Goal: Transaction & Acquisition: Purchase product/service

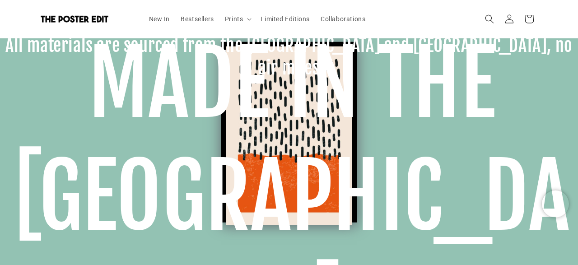
scroll to position [674, 0]
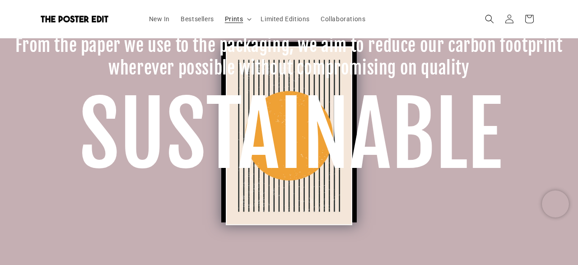
click at [246, 18] on summary "Prints" at bounding box center [237, 18] width 36 height 19
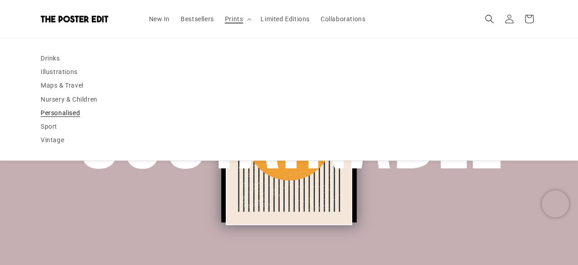
click at [75, 116] on link "Personalised" at bounding box center [289, 113] width 496 height 14
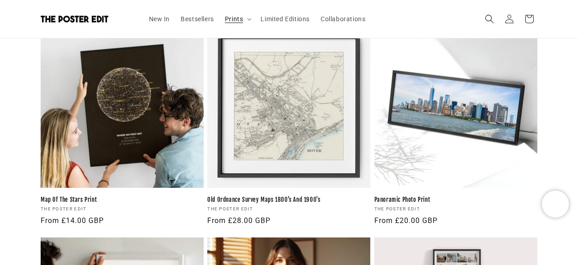
scroll to position [883, 0]
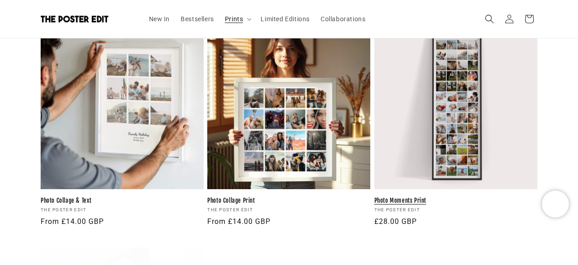
click at [442, 197] on link "Photo Moments Print" at bounding box center [455, 201] width 163 height 8
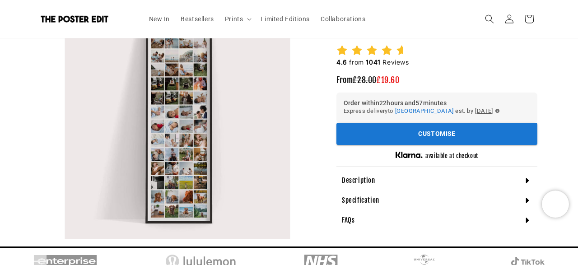
scroll to position [132, 0]
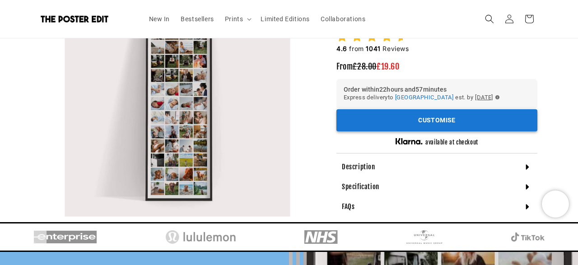
click at [399, 118] on button "Customise" at bounding box center [436, 121] width 201 height 22
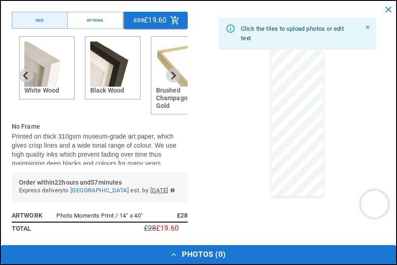
scroll to position [0, 0]
click at [110, 81] on img "2 of 6" at bounding box center [112, 64] width 45 height 45
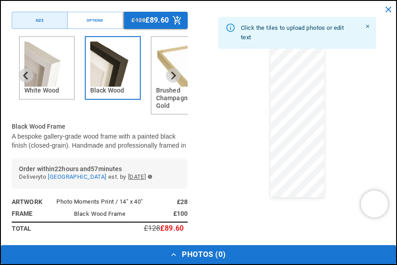
scroll to position [0, 346]
click at [32, 76] on button "Previous slide" at bounding box center [26, 75] width 14 height 14
click at [112, 80] on img "2 of 6" at bounding box center [112, 64] width 45 height 45
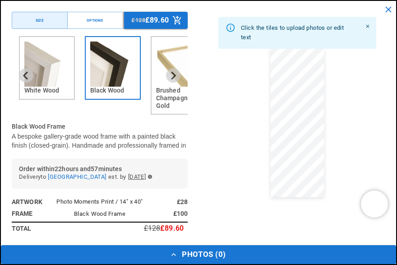
click at [171, 84] on img "3 of 6" at bounding box center [178, 64] width 45 height 45
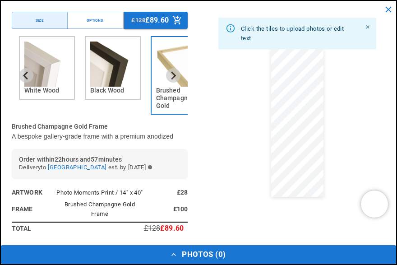
click at [118, 80] on img "2 of 6" at bounding box center [112, 64] width 45 height 45
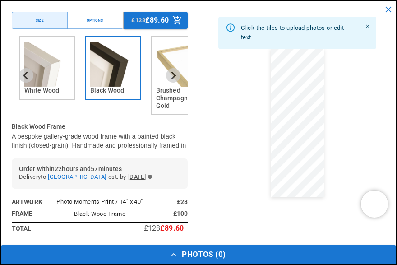
scroll to position [0, 0]
click at [175, 76] on icon "Next slide" at bounding box center [174, 75] width 5 height 8
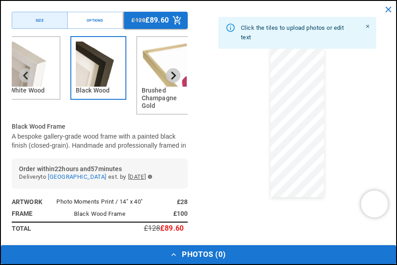
click at [175, 76] on icon "Next slide" at bounding box center [174, 75] width 5 height 8
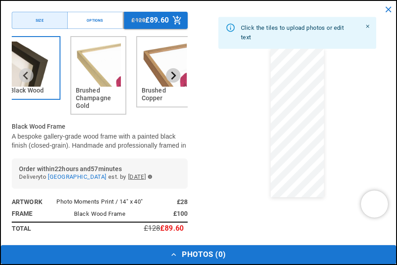
click at [175, 76] on icon "Next slide" at bounding box center [174, 75] width 5 height 8
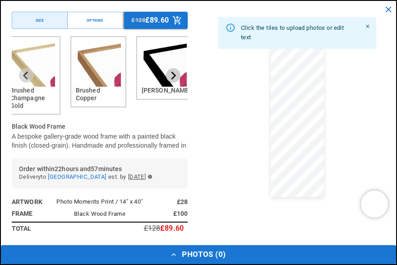
click at [175, 76] on icon "Next slide" at bounding box center [174, 75] width 5 height 8
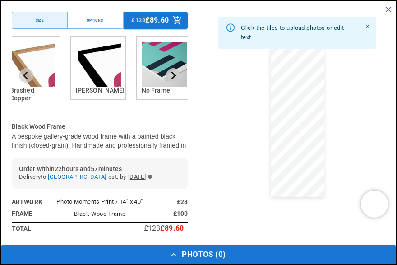
scroll to position [0, 346]
click at [175, 76] on icon "Next slide" at bounding box center [174, 75] width 5 height 8
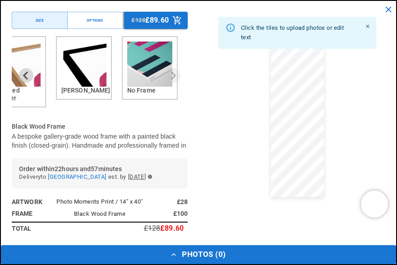
click at [147, 79] on img "6 of 6" at bounding box center [149, 64] width 45 height 45
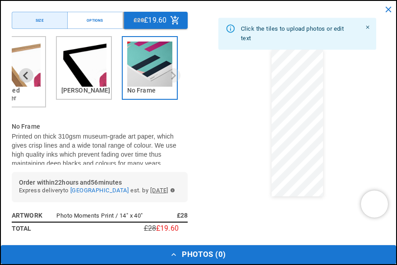
click at [127, 136] on p "Printed on thick 310gsm museum-grade art paper, which gives crisp lines and a w…" at bounding box center [100, 150] width 176 height 36
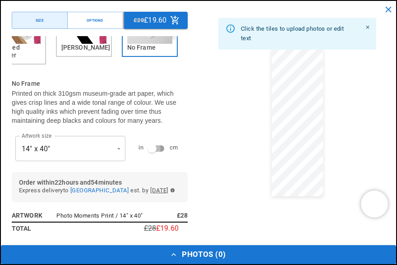
type input "**********"
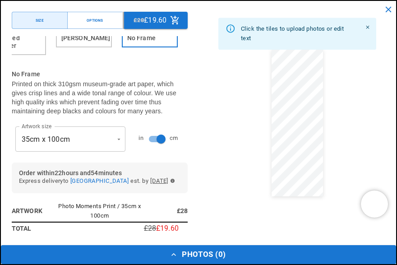
scroll to position [0, 0]
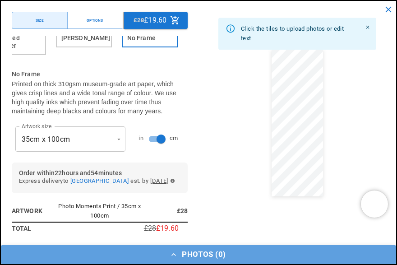
click at [173, 255] on icon "button" at bounding box center [174, 254] width 5 height 3
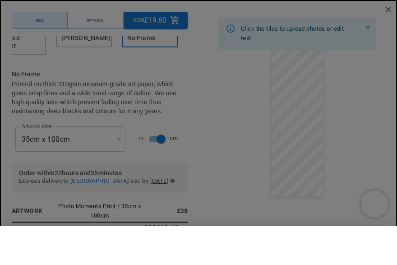
scroll to position [0, 346]
click at [173, 252] on div "button" at bounding box center [194, 245] width 57 height 14
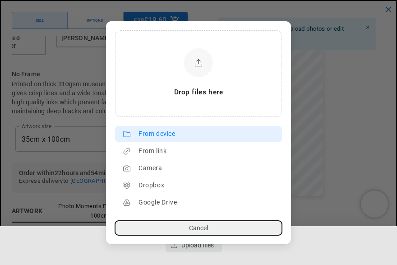
scroll to position [0, 691]
click at [154, 137] on div "From device" at bounding box center [208, 134] width 139 height 14
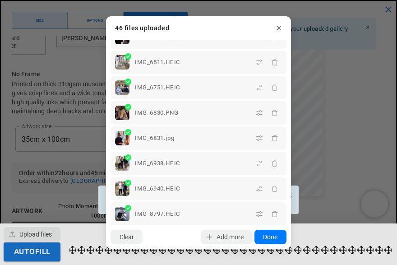
scroll to position [0, 0]
click at [265, 241] on button "Done" at bounding box center [271, 237] width 32 height 14
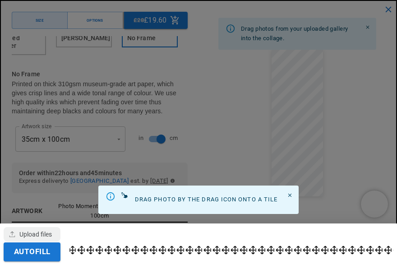
scroll to position [0, 346]
click at [51, 252] on button "Autofill" at bounding box center [32, 251] width 57 height 19
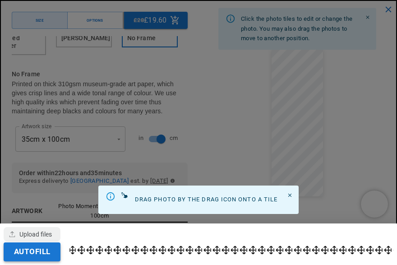
scroll to position [0, 0]
click at [303, 127] on div at bounding box center [198, 132] width 397 height 265
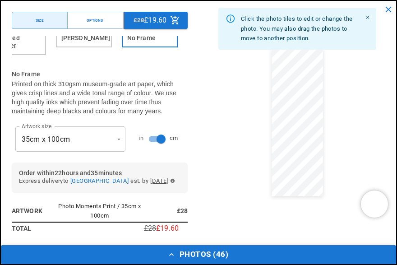
scroll to position [0, 691]
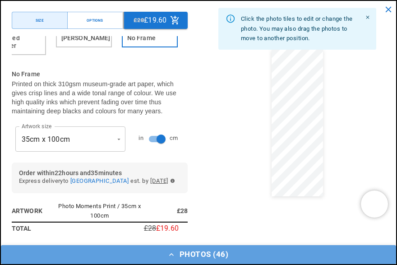
click at [185, 256] on button "Photos ( 46 )" at bounding box center [198, 254] width 395 height 19
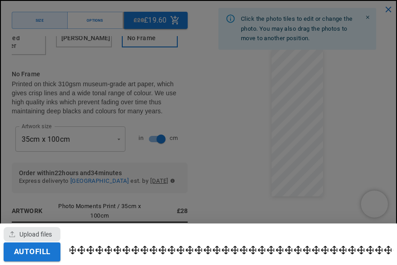
click at [46, 238] on div "button" at bounding box center [32, 234] width 57 height 14
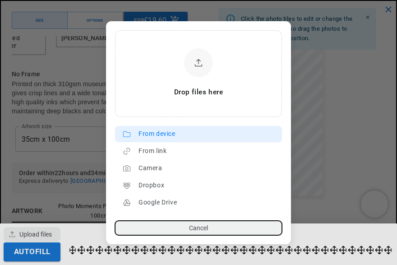
scroll to position [0, 0]
click at [131, 128] on lr-icon at bounding box center [127, 134] width 14 height 14
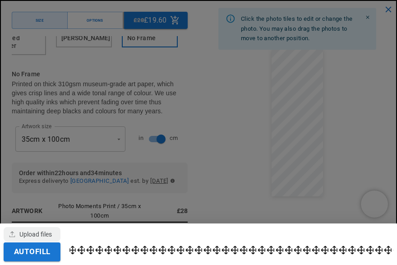
click at [199, 135] on dialog "Drop files here From device From link Camera Dropbox Google Drive Cancel Powere…" at bounding box center [199, 142] width 0 height 14
click at [357, 131] on div at bounding box center [198, 132] width 397 height 265
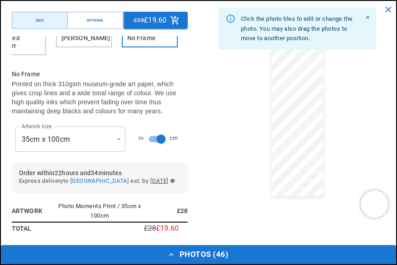
scroll to position [0, 691]
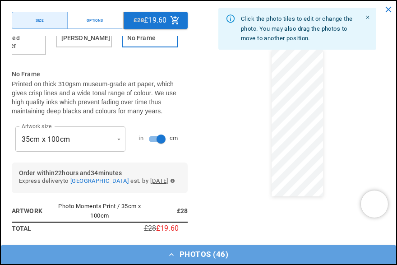
click at [171, 254] on icon "button" at bounding box center [171, 254] width 9 height 9
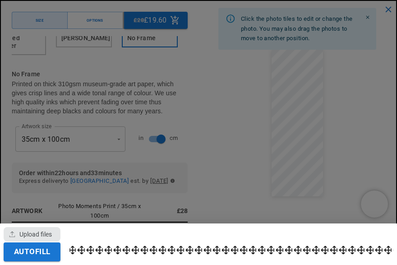
click at [42, 233] on div "button" at bounding box center [32, 234] width 57 height 14
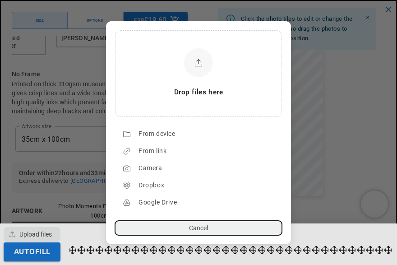
scroll to position [0, 0]
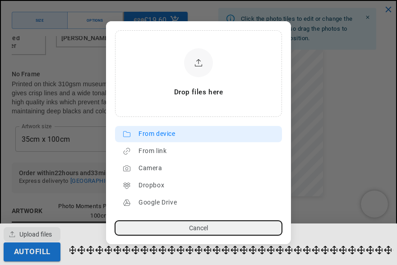
click at [158, 139] on div "From device" at bounding box center [208, 134] width 139 height 14
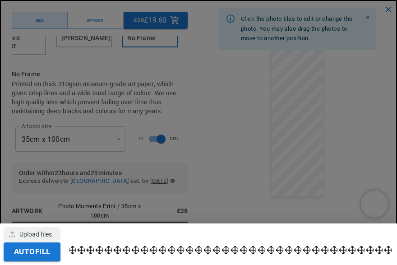
click at [199, 149] on dialog "Drop files here From device From link Camera Dropbox Google Drive Cancel Powere…" at bounding box center [199, 142] width 0 height 14
click at [345, 158] on div at bounding box center [198, 132] width 397 height 265
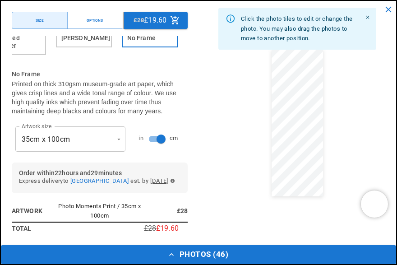
scroll to position [0, 0]
drag, startPoint x: 352, startPoint y: 153, endPoint x: 356, endPoint y: 108, distance: 45.4
click at [356, 108] on div "Click the photo tiles to edit or change the photo. You may also drag the photos…" at bounding box center [297, 123] width 176 height 223
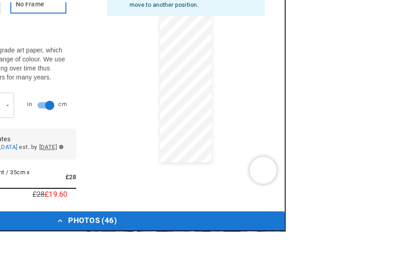
scroll to position [62, 0]
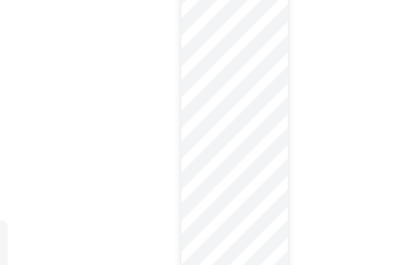
click at [354, 107] on div "Click the photo tiles to edit or change the photo. You may also drag the photos…" at bounding box center [297, 123] width 176 height 223
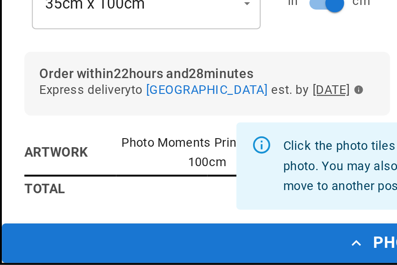
scroll to position [0, 691]
click at [56, 232] on h6 "Total" at bounding box center [34, 228] width 44 height 10
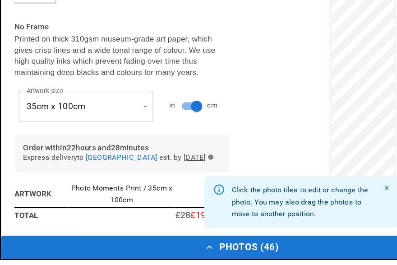
scroll to position [453, 0]
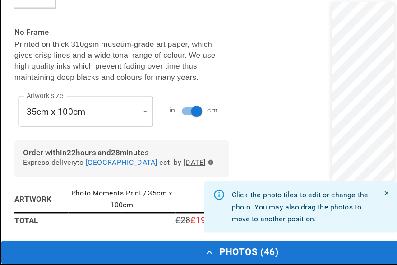
click at [94, 208] on tbody "Artwork Photo Moments Print / 35cm x 100cm £28 Total £28 £19.60" at bounding box center [100, 217] width 176 height 34
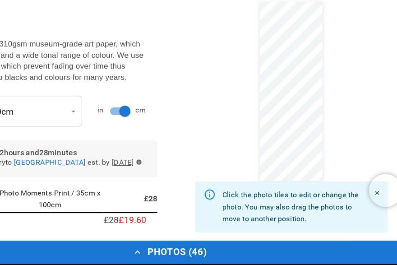
scroll to position [0, 691]
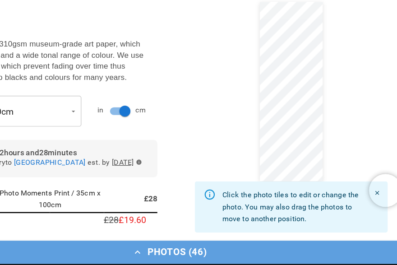
click at [172, 253] on icon "button" at bounding box center [171, 254] width 9 height 9
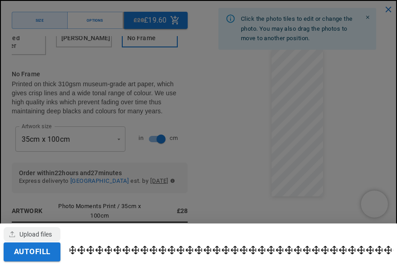
scroll to position [62, 0]
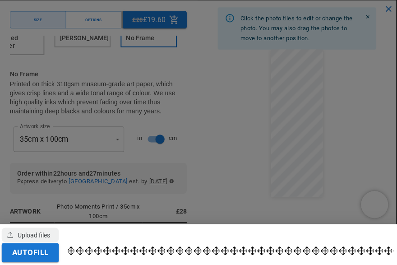
click at [357, 106] on div at bounding box center [198, 132] width 397 height 265
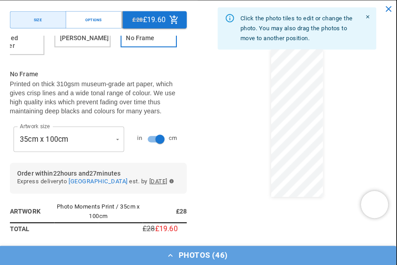
click at [189, 253] on button "Photos ( 46 )" at bounding box center [198, 254] width 395 height 19
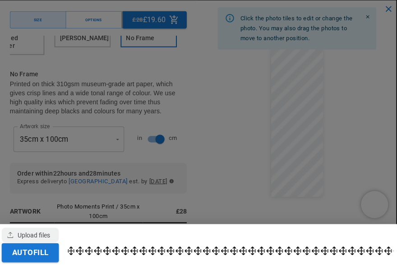
scroll to position [1830, 0]
click at [40, 230] on div "button" at bounding box center [32, 234] width 57 height 14
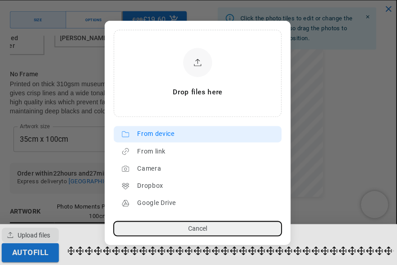
scroll to position [0, 346]
click at [154, 135] on div "From device" at bounding box center [208, 134] width 139 height 14
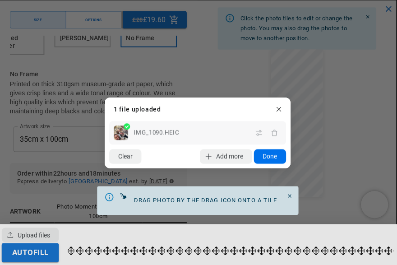
click at [264, 158] on button "Done" at bounding box center [271, 156] width 32 height 14
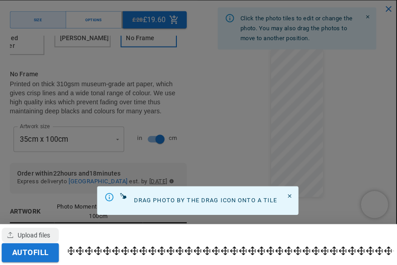
click at [264, 158] on div at bounding box center [198, 132] width 397 height 265
